Goal: Task Accomplishment & Management: Manage account settings

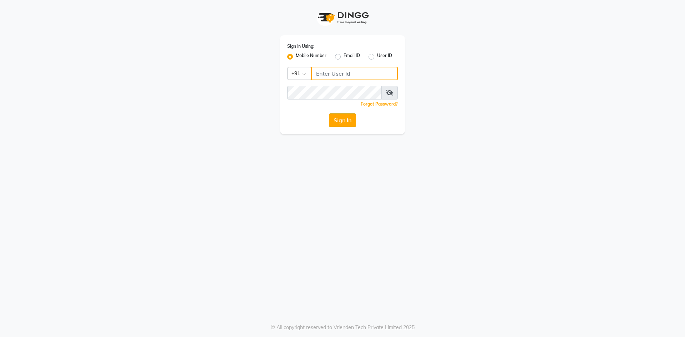
type input "9830755122"
click at [349, 121] on button "Sign In" at bounding box center [342, 121] width 27 height 14
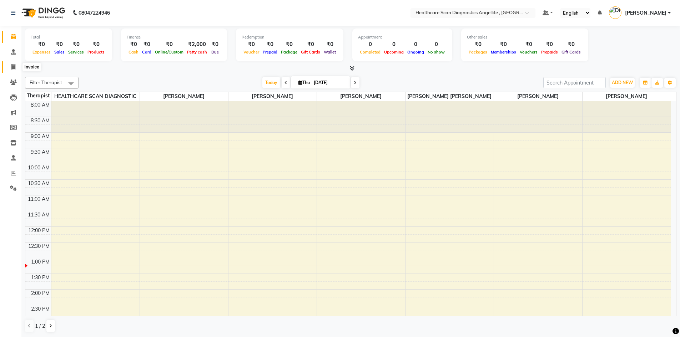
click at [13, 68] on icon at bounding box center [13, 66] width 4 height 5
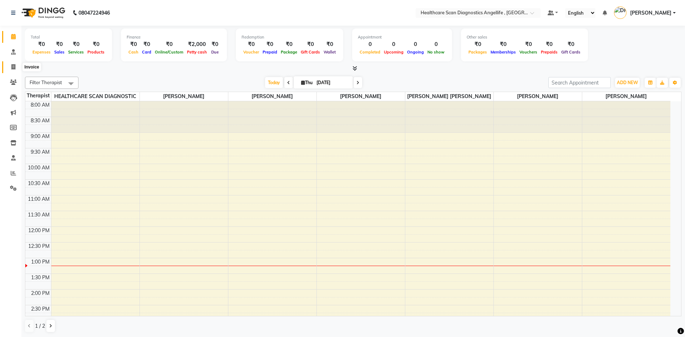
select select "5671"
select select "service"
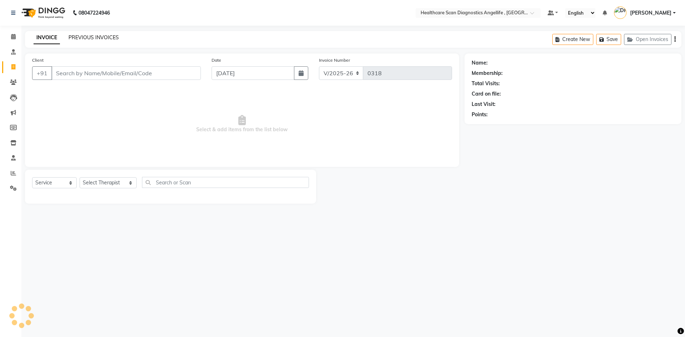
click at [102, 35] on link "PREVIOUS INVOICES" at bounding box center [94, 37] width 50 height 6
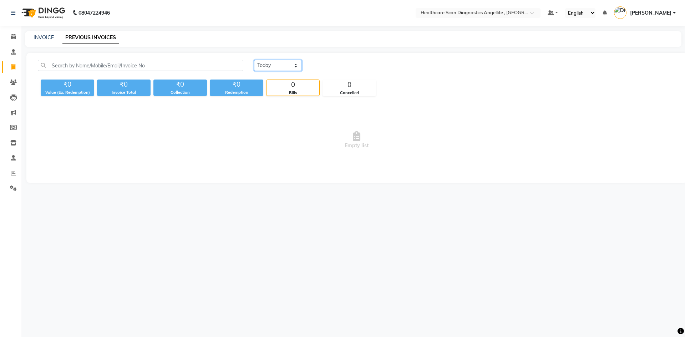
click at [277, 66] on select "Today Yesterday Custom Range" at bounding box center [278, 65] width 48 height 11
select select "yesterday"
click at [254, 60] on select "Today Yesterday Custom Range" at bounding box center [278, 65] width 48 height 11
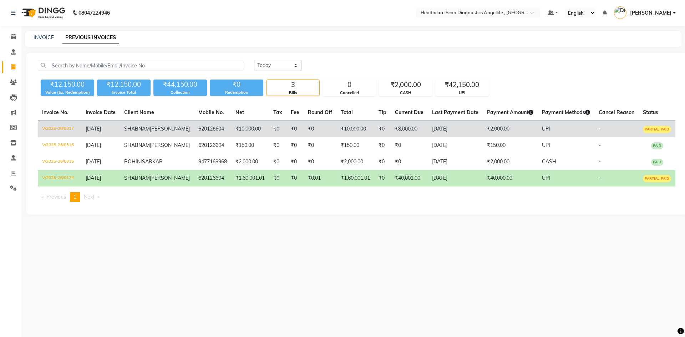
click at [60, 128] on td "V/2025-26/0317" at bounding box center [60, 129] width 44 height 17
